Goal: Check status: Check status

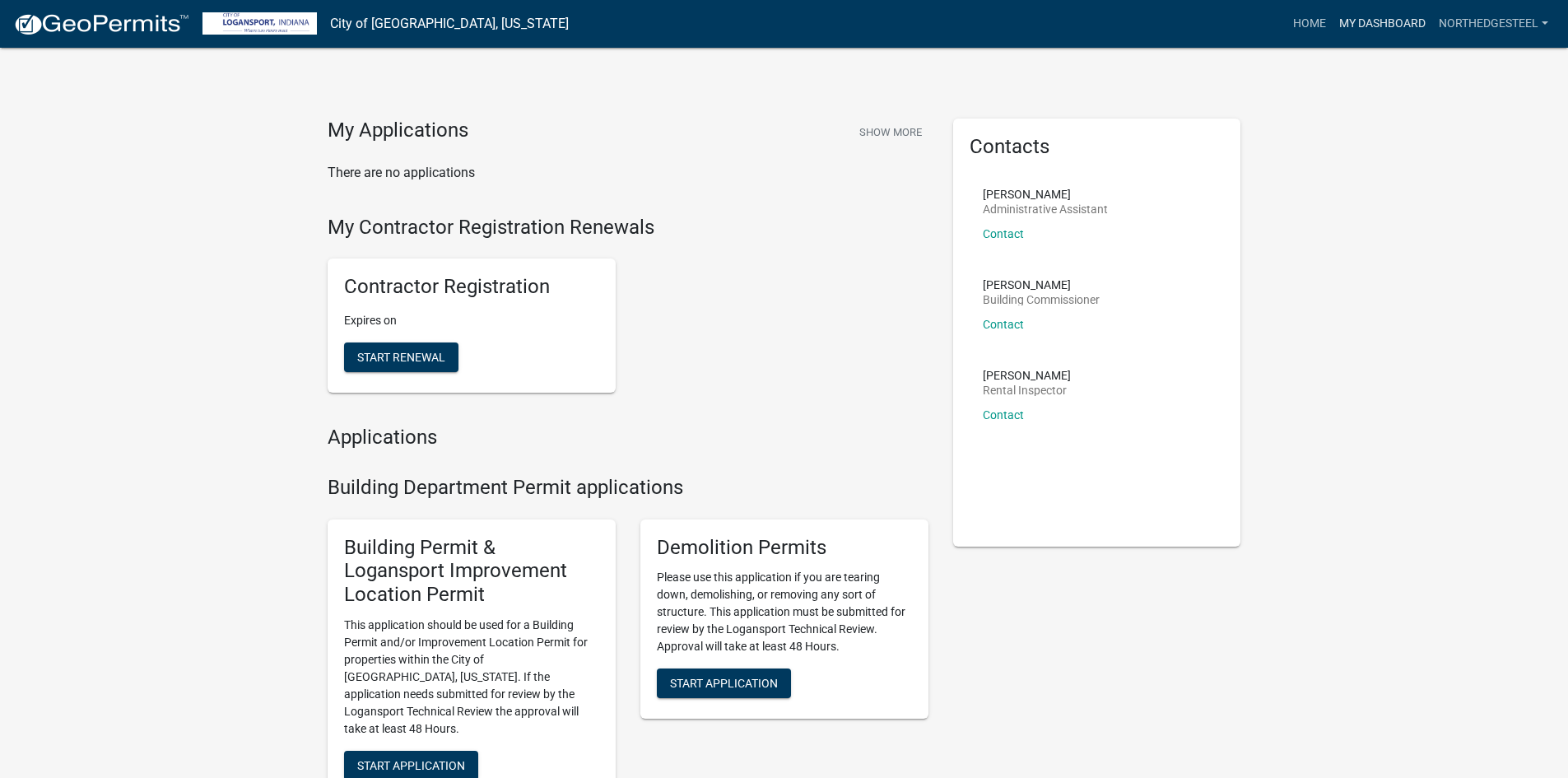
click at [1398, 13] on link "My Dashboard" at bounding box center [1382, 24] width 99 height 32
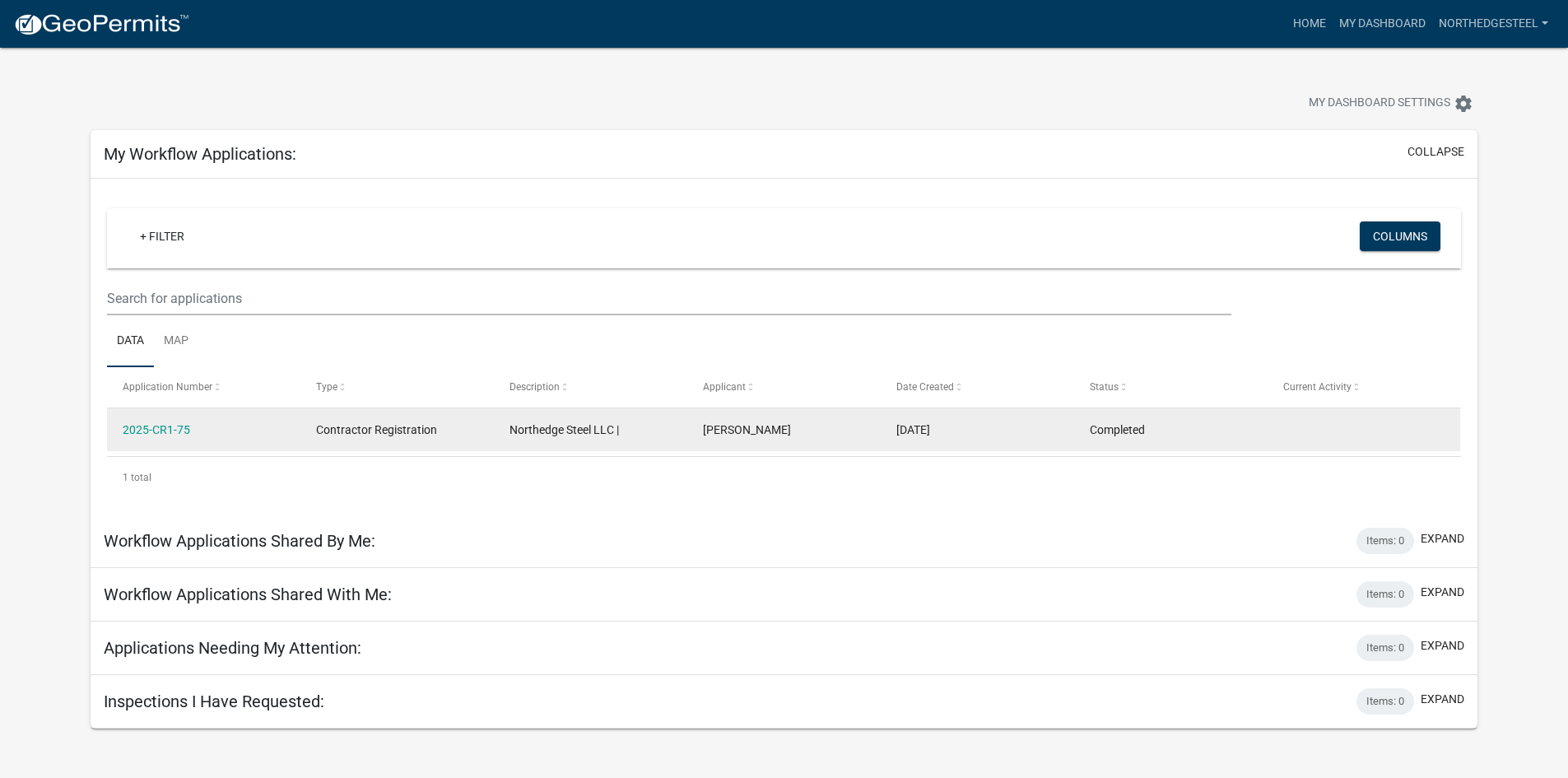
click at [896, 428] on span "[DATE]" at bounding box center [912, 430] width 33 height 13
click at [176, 423] on link "2025-CR1-75" at bounding box center [156, 430] width 68 height 13
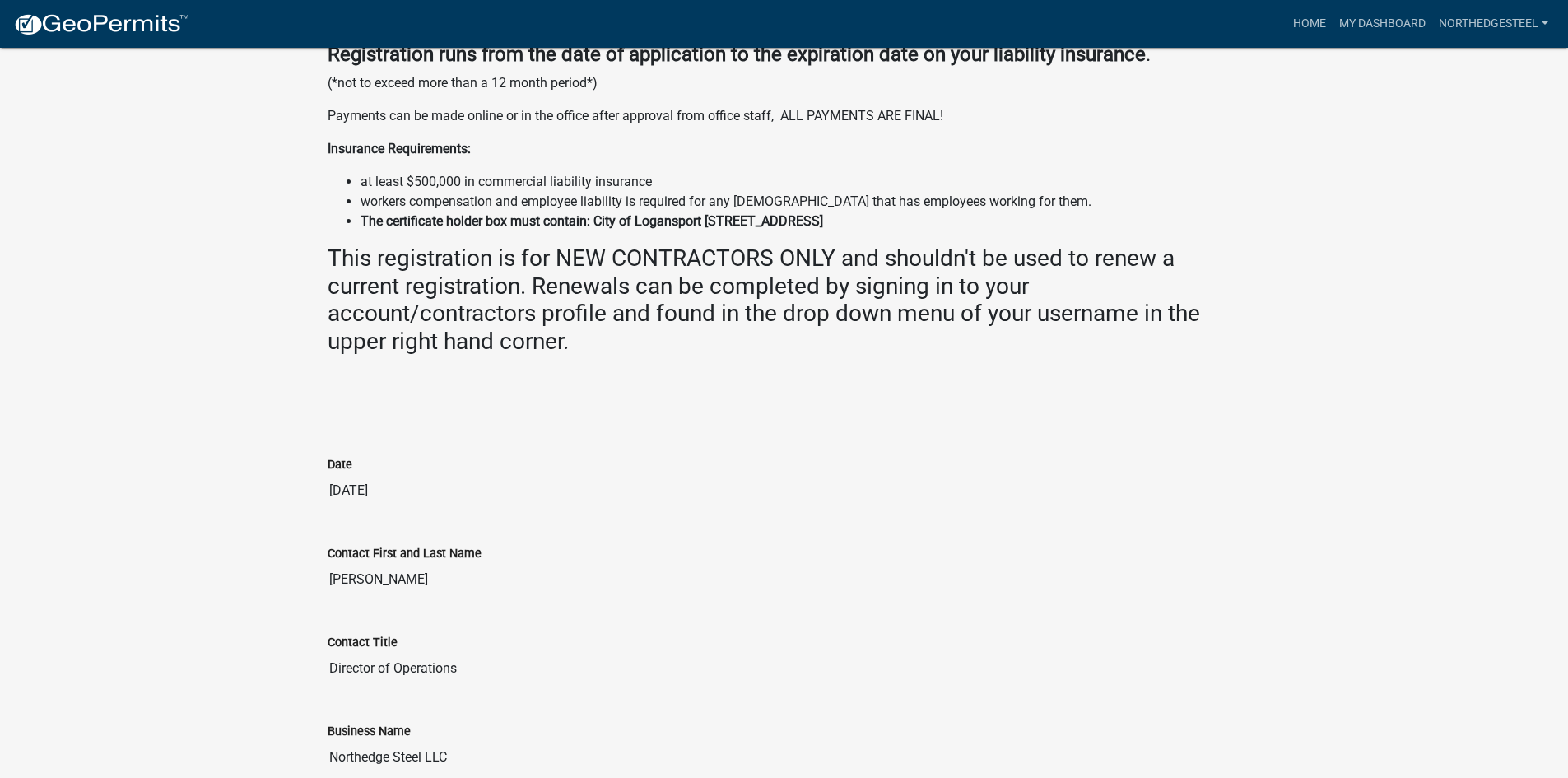
scroll to position [164, 0]
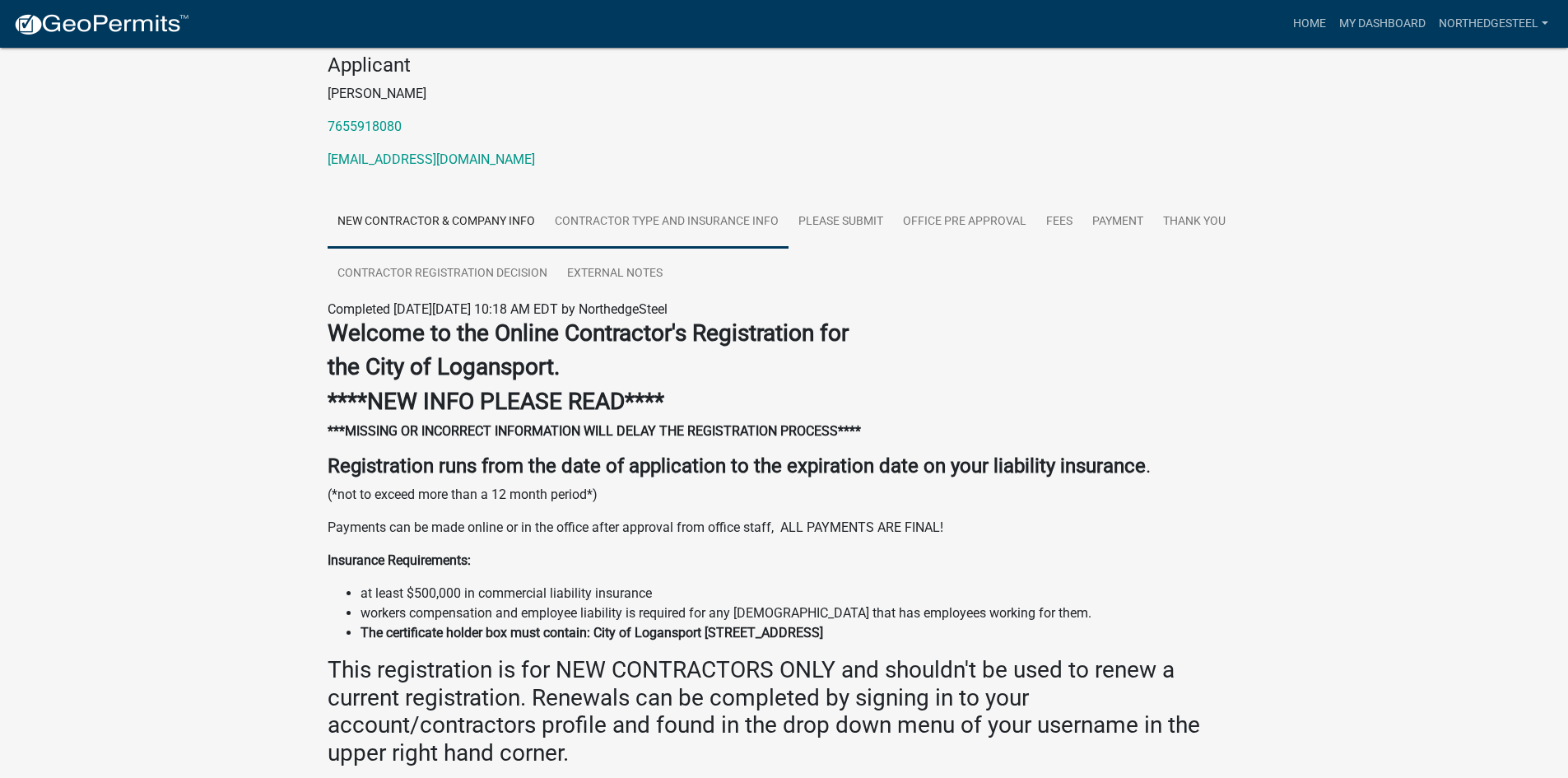
click at [647, 211] on link "Contractor Type and Insurance Info" at bounding box center [666, 221] width 243 height 53
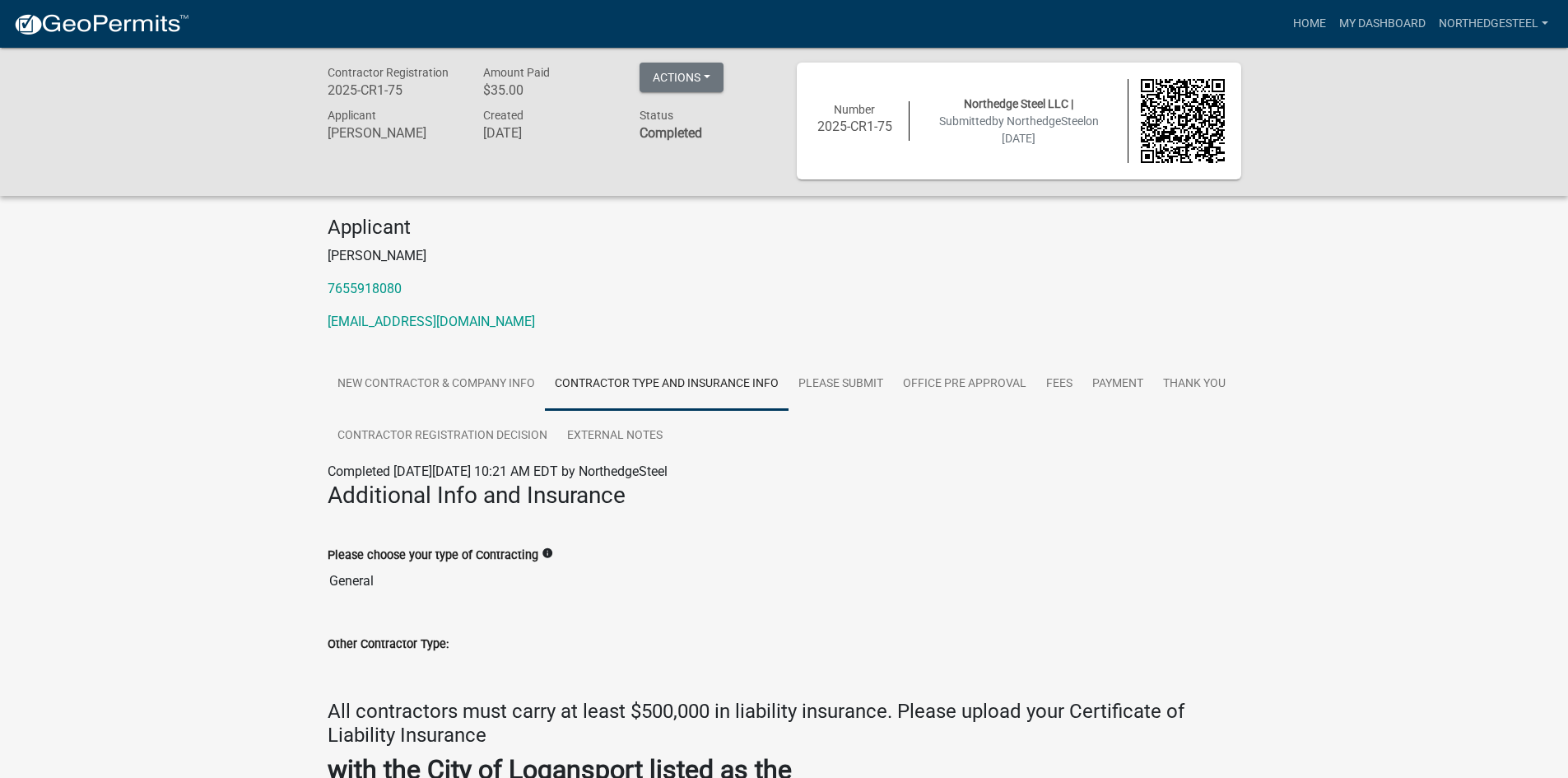
scroll to position [0, 0]
click at [1122, 389] on link "Payment" at bounding box center [1118, 386] width 71 height 53
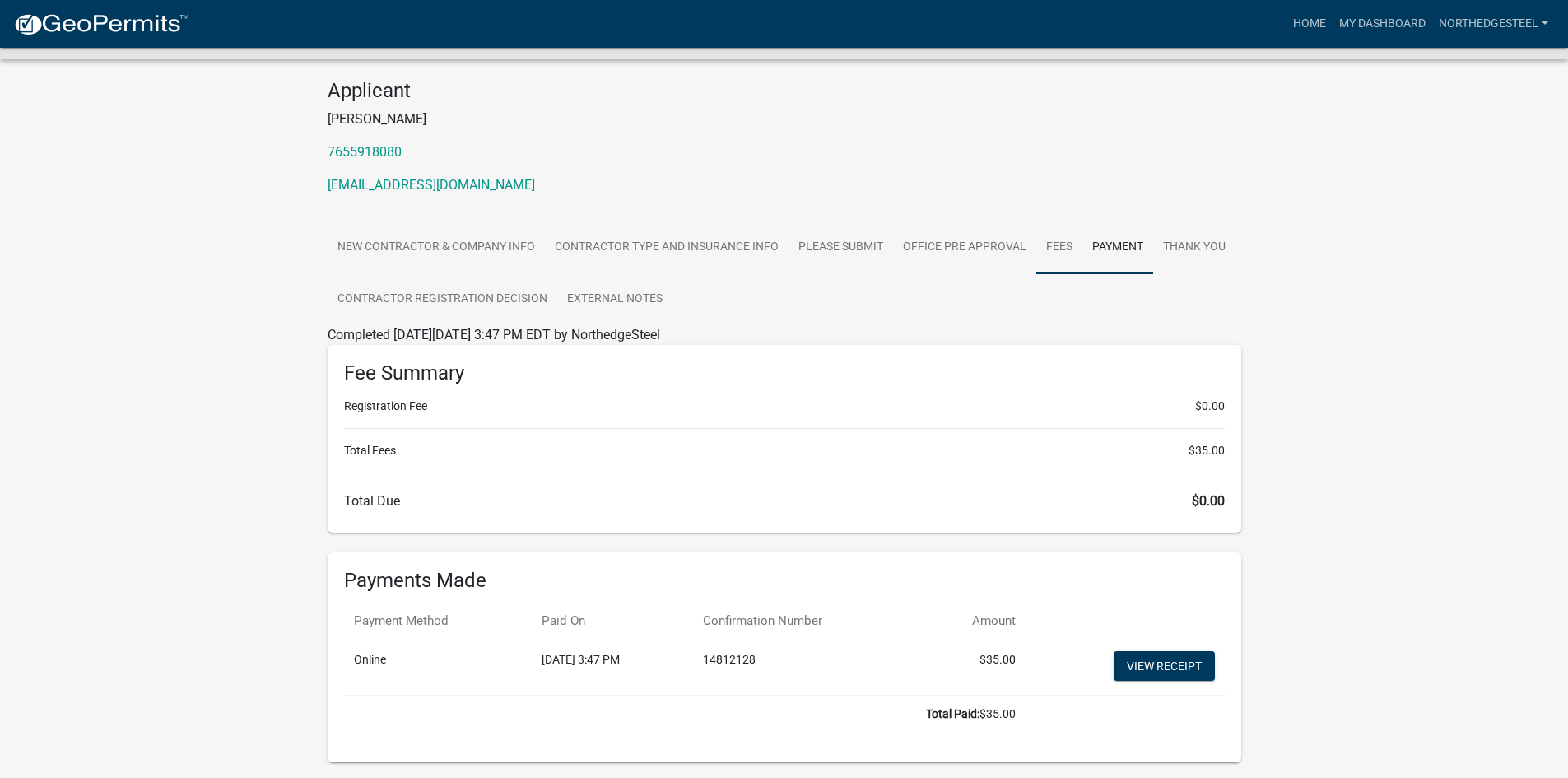
scroll to position [110, 0]
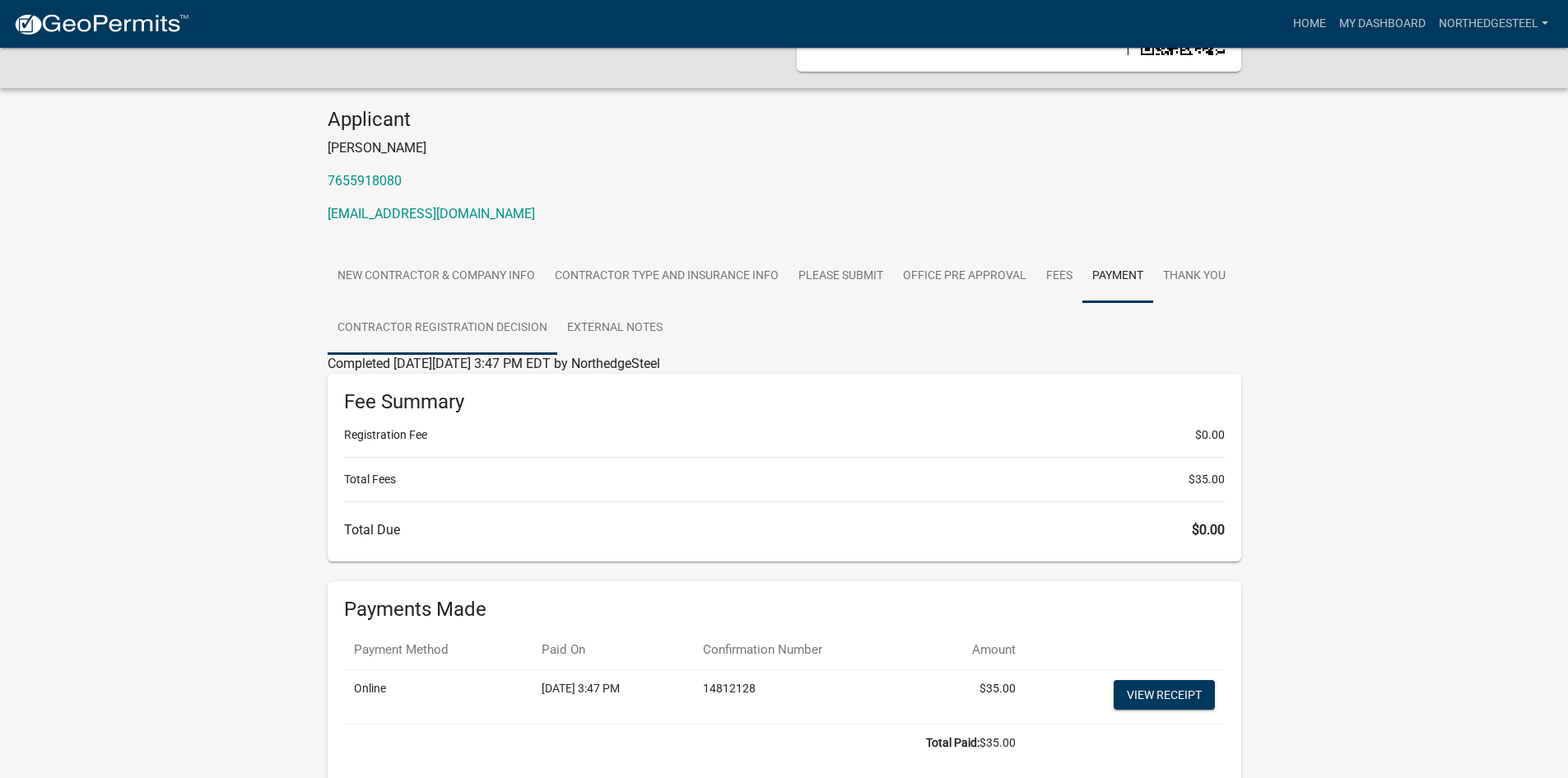
click at [533, 348] on link "Contractor Registration Decision" at bounding box center [442, 327] width 230 height 53
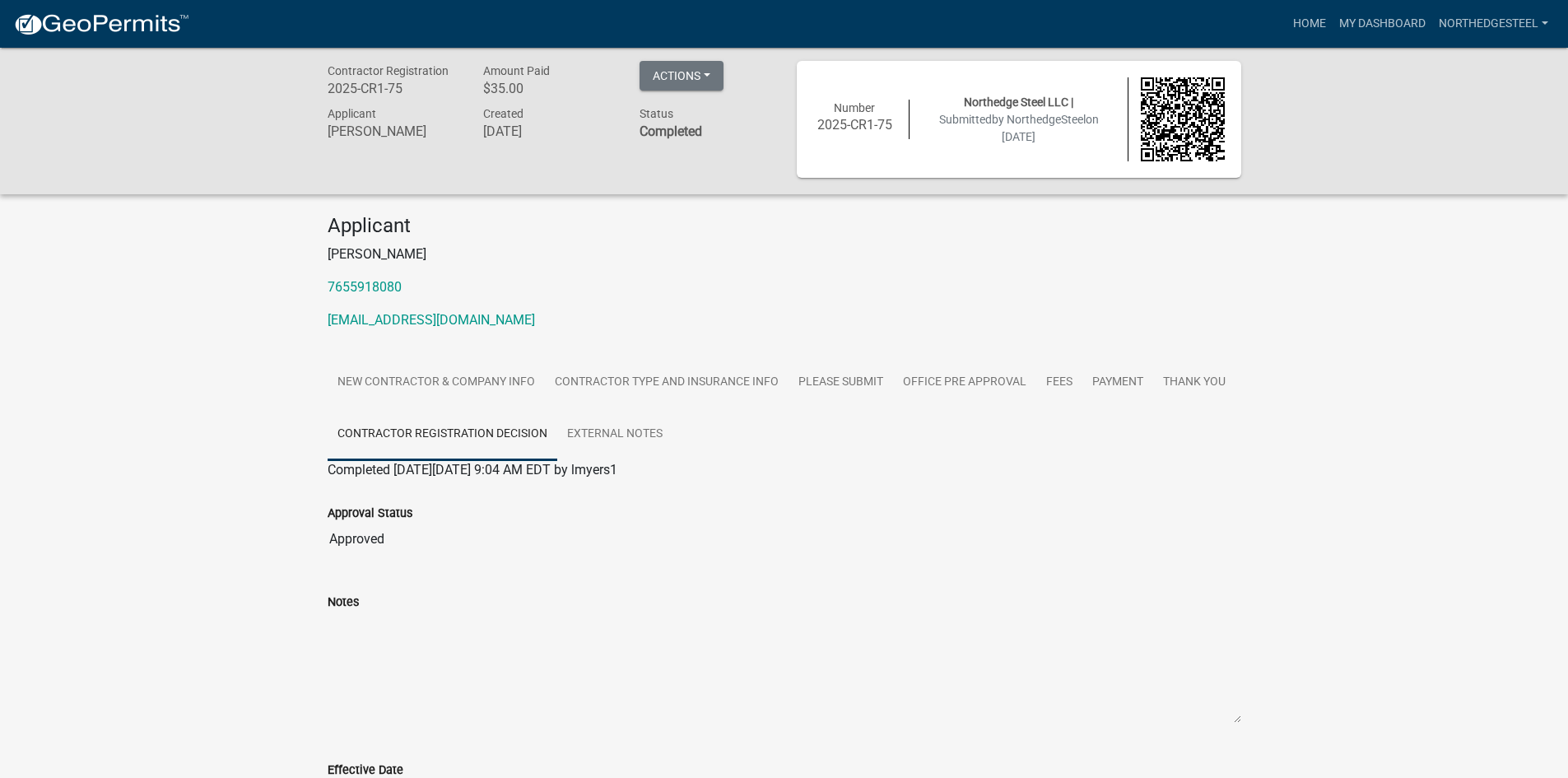
scroll to position [0, 0]
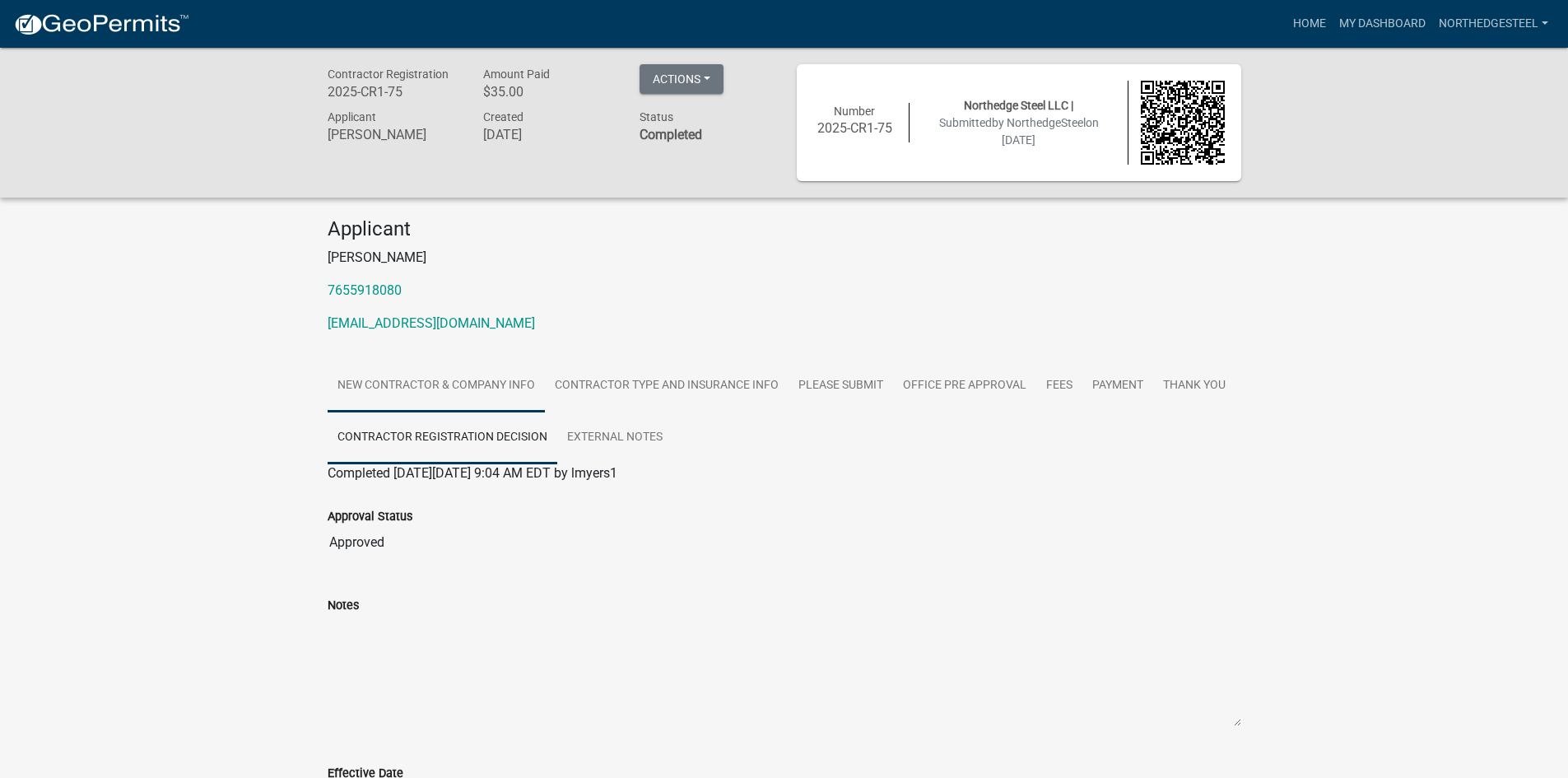
click at [414, 389] on link "New Contractor & Company Info" at bounding box center [436, 386] width 218 height 53
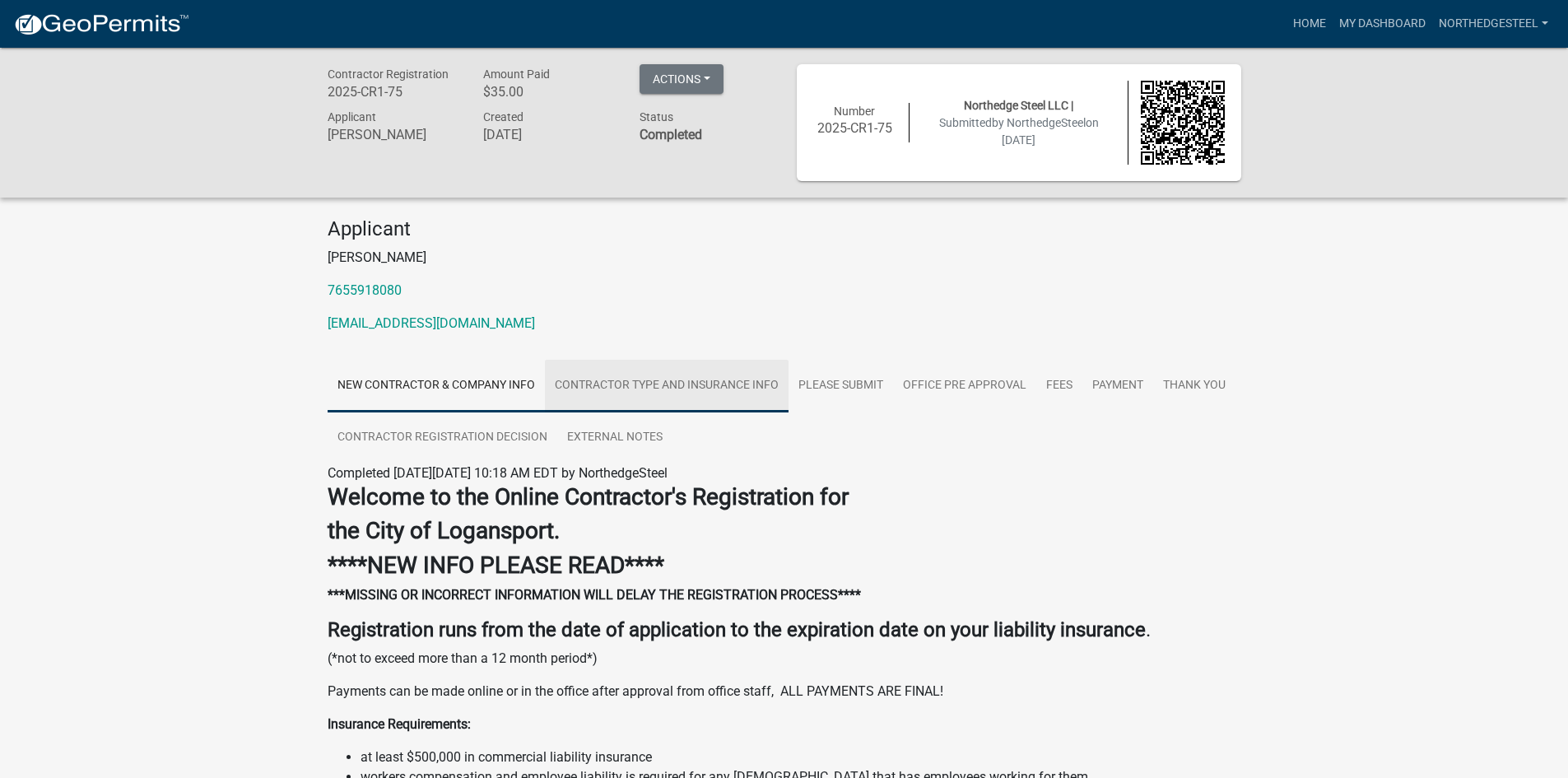
click at [700, 383] on link "Contractor Type and Insurance Info" at bounding box center [666, 386] width 243 height 53
